Goal: Information Seeking & Learning: Learn about a topic

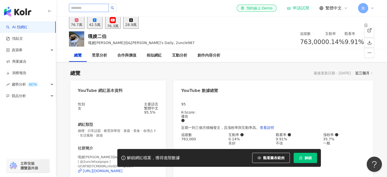
click at [93, 8] on input "search" at bounding box center [89, 8] width 40 height 8
paste input "**********"
type input "**********"
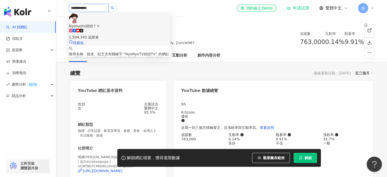
click at [113, 34] on div "1,504,345 追蹤者" at bounding box center [120, 37] width 102 height 6
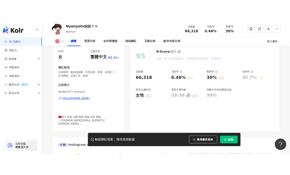
scroll to position [69, 0]
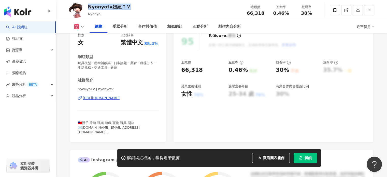
drag, startPoint x: 130, startPoint y: 6, endPoint x: 88, endPoint y: 7, distance: 42.5
click at [88, 7] on div "Nyonyotv妞妞ＴＶ Nyonyo 追蹤數 66,318 互動率 0.46% 觀看率 30%" at bounding box center [222, 10] width 326 height 20
copy div "Nyonyotv妞妞ＴＶ"
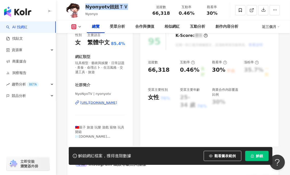
scroll to position [0, 0]
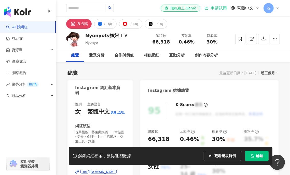
click at [239, 20] on div "6.6萬 7.9萬 134萬 1.9萬" at bounding box center [173, 23] width 234 height 12
click at [130, 23] on div "134萬" at bounding box center [133, 23] width 10 height 7
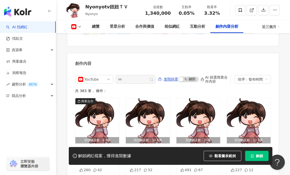
scroll to position [1446, 0]
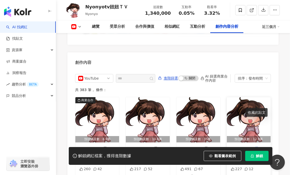
click at [257, 147] on icon at bounding box center [256, 149] width 3 height 4
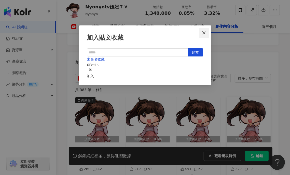
click at [203, 32] on icon "close" at bounding box center [203, 32] width 3 height 3
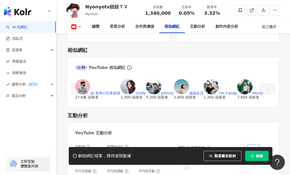
scroll to position [827, 0]
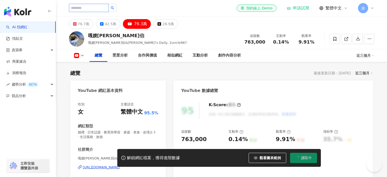
click at [102, 7] on input "search" at bounding box center [89, 8] width 40 height 8
paste input "**********"
type input "**********"
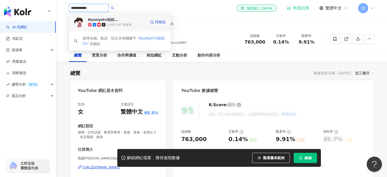
click at [107, 23] on div "1,504,345 追蹤者" at bounding box center [119, 25] width 26 height 4
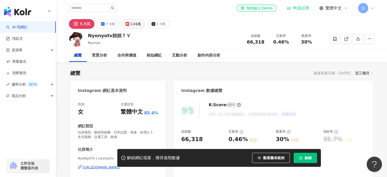
click at [133, 23] on div "134萬" at bounding box center [136, 23] width 10 height 7
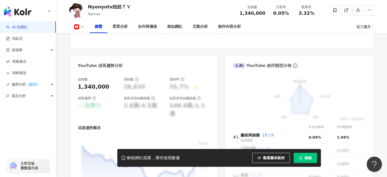
scroll to position [350, 0]
